Goal: Task Accomplishment & Management: Complete application form

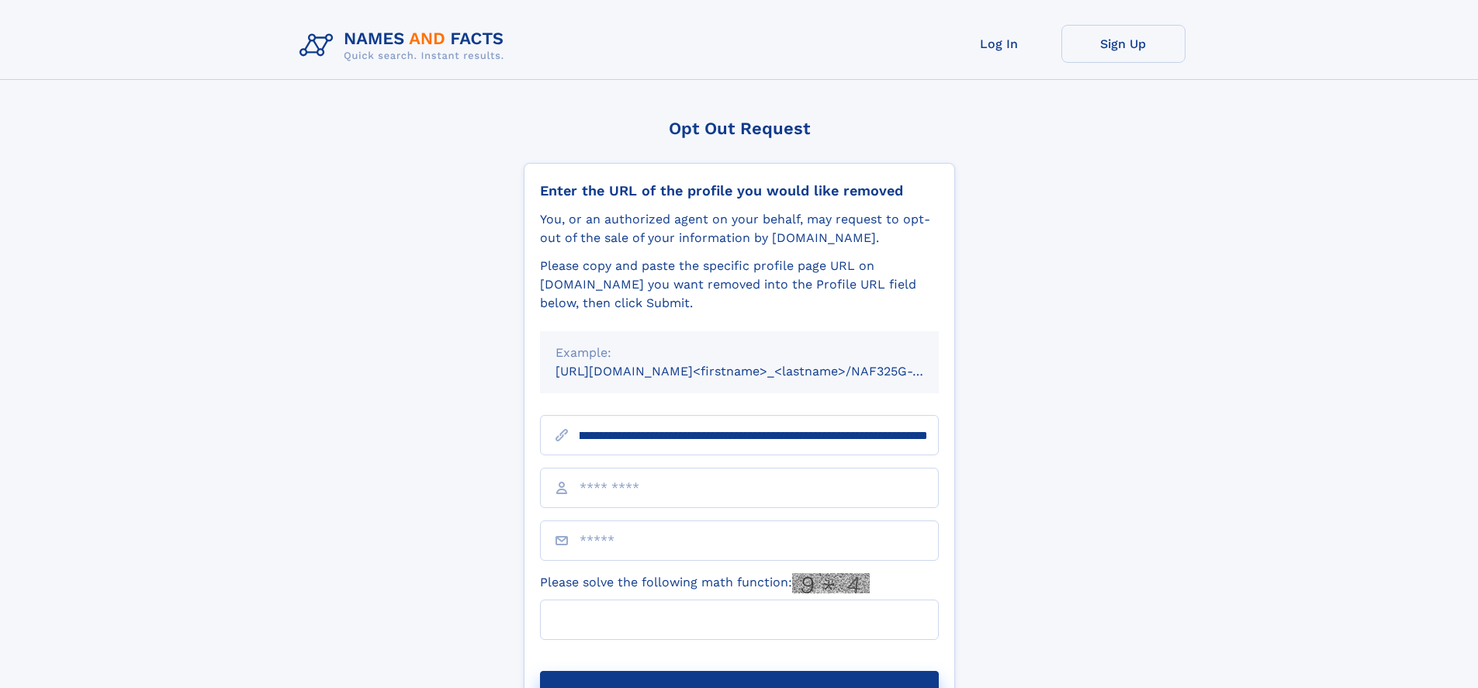
scroll to position [0, 171]
type input "**********"
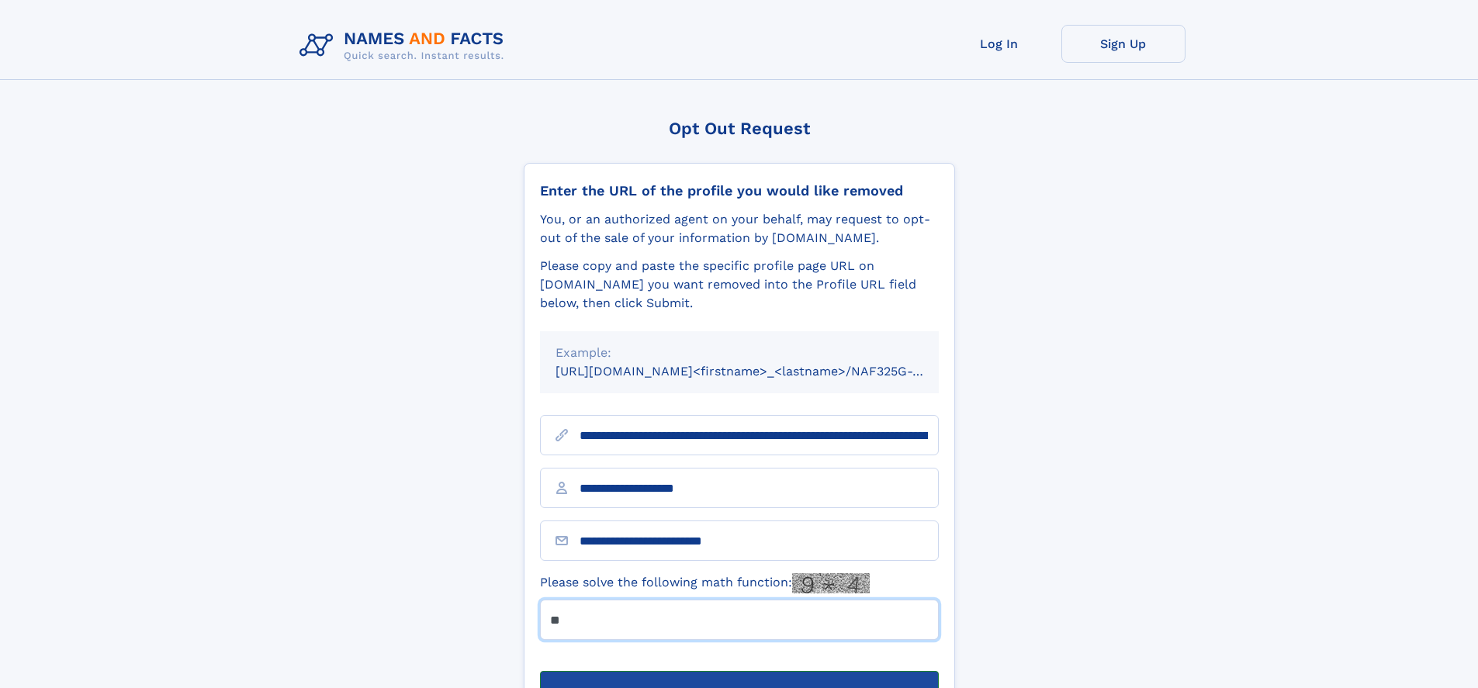
type input "**"
click at [739, 671] on button "Submit Opt Out Request" at bounding box center [739, 696] width 399 height 50
